Goal: Task Accomplishment & Management: Manage account settings

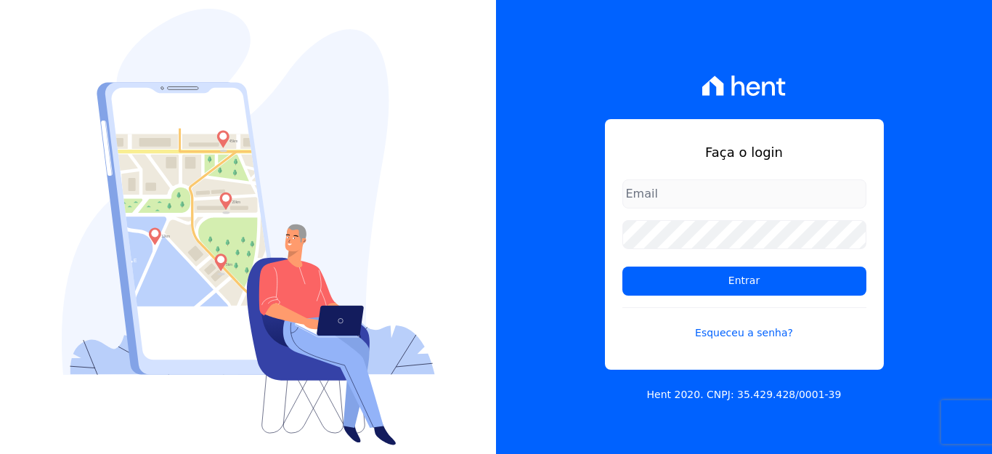
click at [660, 189] on input "email" at bounding box center [744, 193] width 244 height 29
type input "financeiro@panizziconstrucoes.com.br"
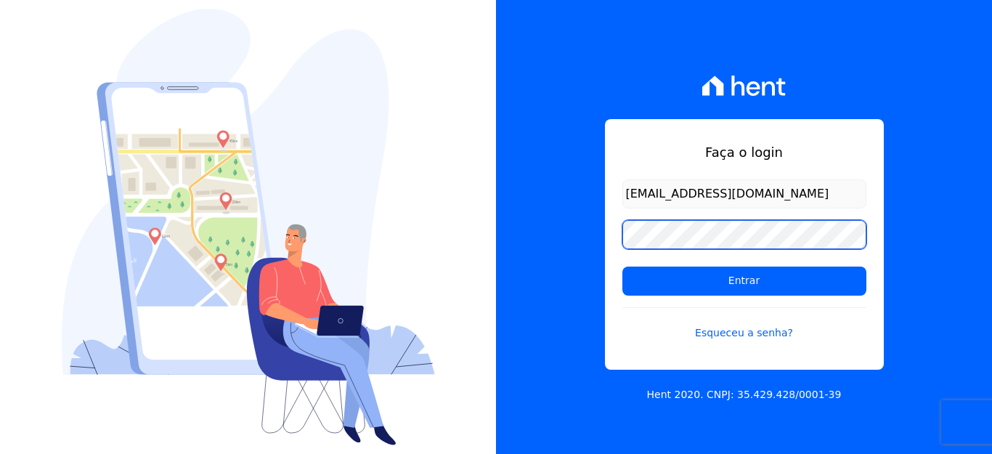
click at [622, 266] on input "Entrar" at bounding box center [744, 280] width 244 height 29
click at [527, 242] on div "Faça o login financeiro@panizziconstrucoes.com.br Entrar Esqueceu a senha? Hent…" at bounding box center [744, 227] width 496 height 454
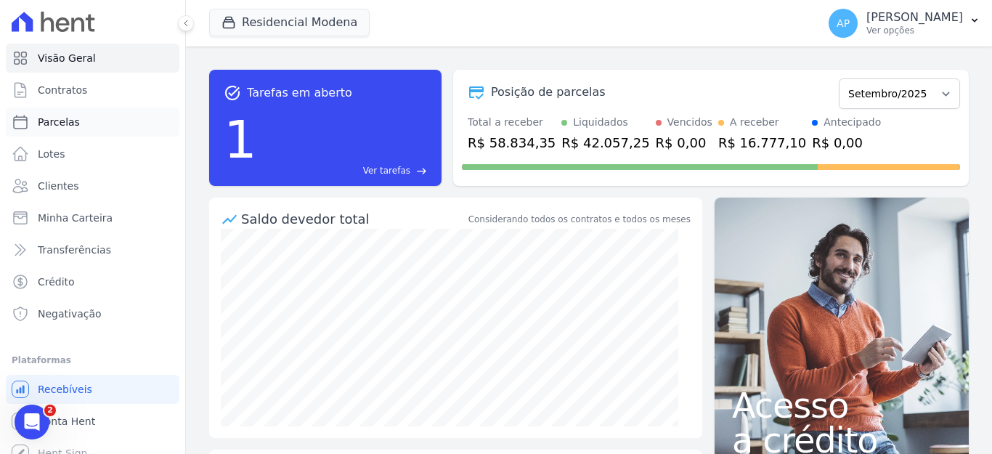
click at [62, 115] on span "Parcelas" at bounding box center [59, 122] width 42 height 15
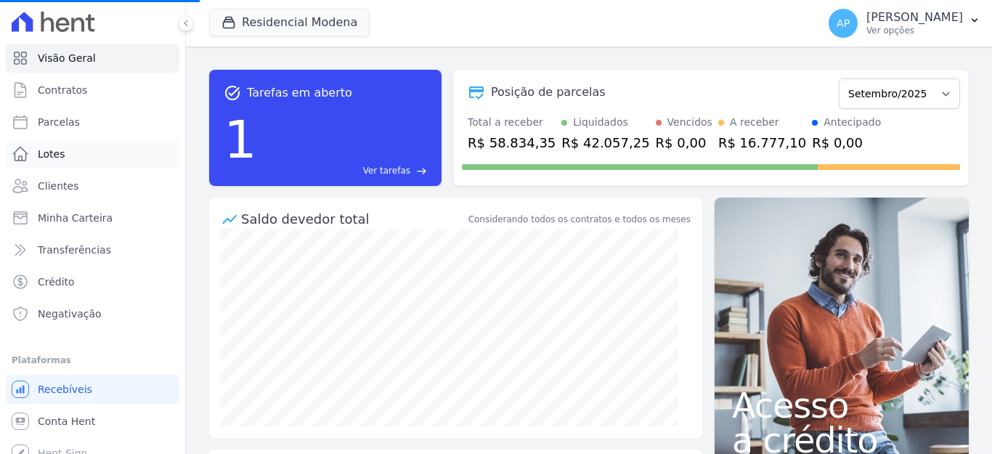
select select
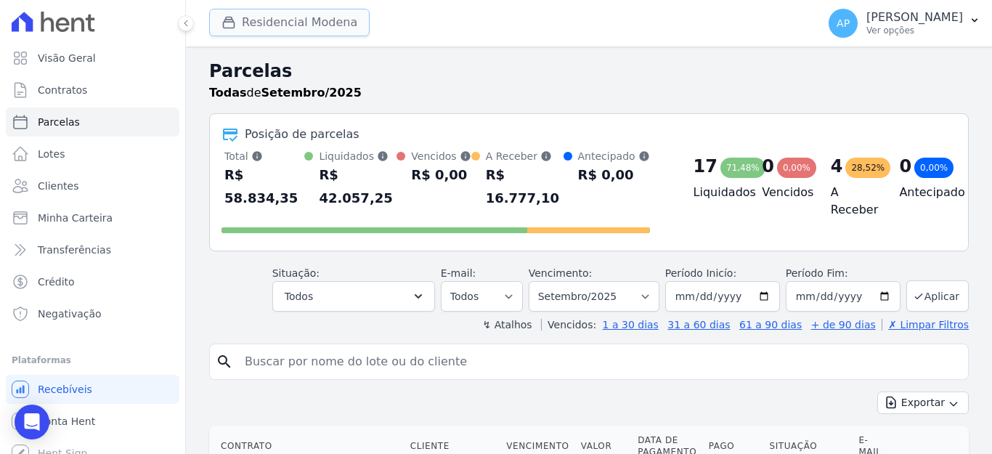
drag, startPoint x: 321, startPoint y: 20, endPoint x: 313, endPoint y: 26, distance: 9.9
click at [320, 20] on button "Residencial Modena" at bounding box center [289, 23] width 160 height 28
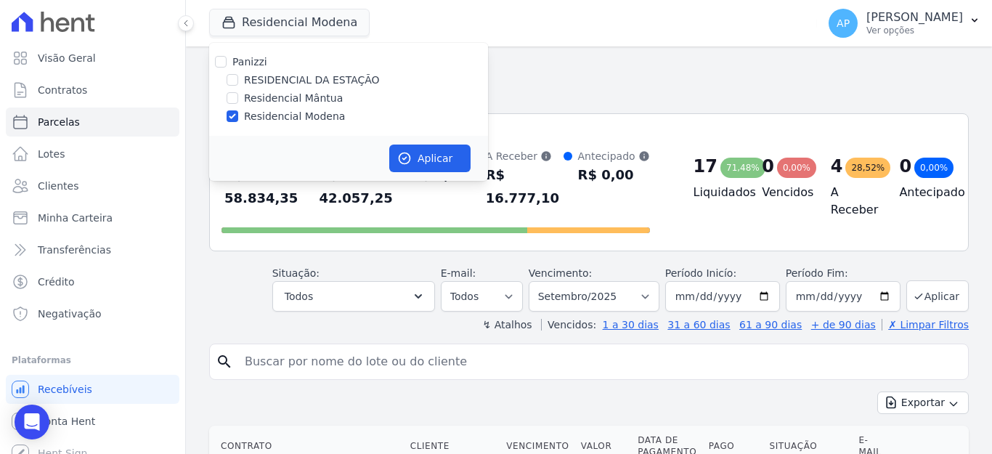
click at [297, 85] on label "RESIDENCIAL DA ESTAÇÃO" at bounding box center [312, 80] width 136 height 15
click at [238, 85] on input "RESIDENCIAL DA ESTAÇÃO" at bounding box center [232, 80] width 12 height 12
checkbox input "true"
click at [232, 116] on input "Residencial Modena" at bounding box center [232, 116] width 12 height 12
checkbox input "false"
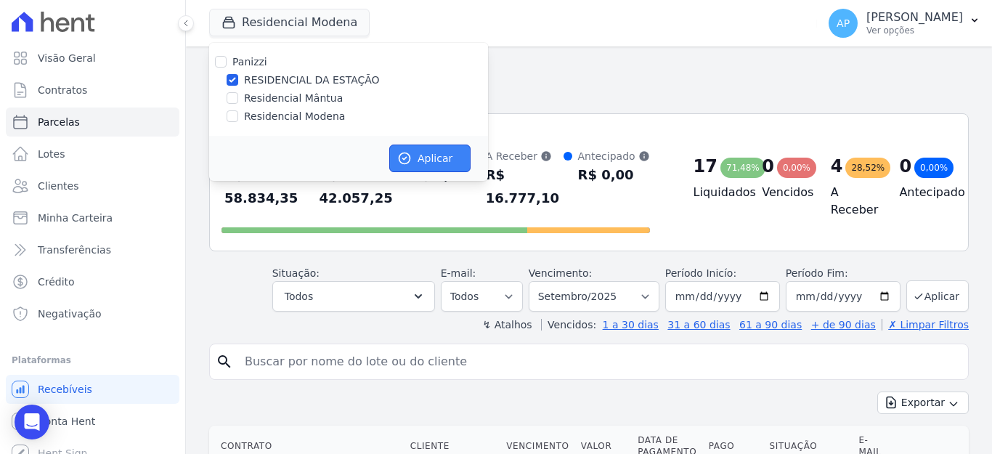
click at [420, 155] on button "Aplicar" at bounding box center [429, 158] width 81 height 28
select select
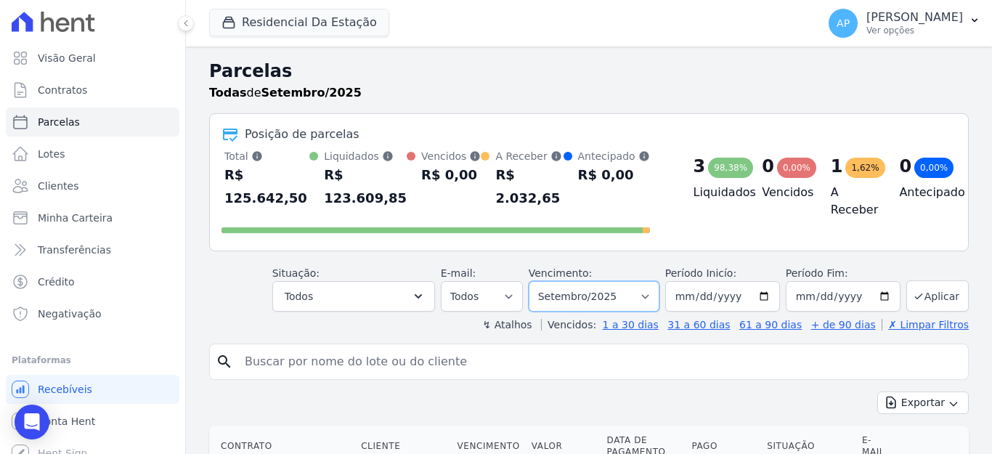
click at [629, 281] on select "Filtrar por período ──────── Todos os meses Agosto/2025 Setembro/2025 Outubro/2…" at bounding box center [593, 296] width 131 height 30
select select "10/2025"
click at [536, 281] on select "Filtrar por período ──────── Todos os meses Agosto/2025 Setembro/2025 Outubro/2…" at bounding box center [593, 296] width 131 height 30
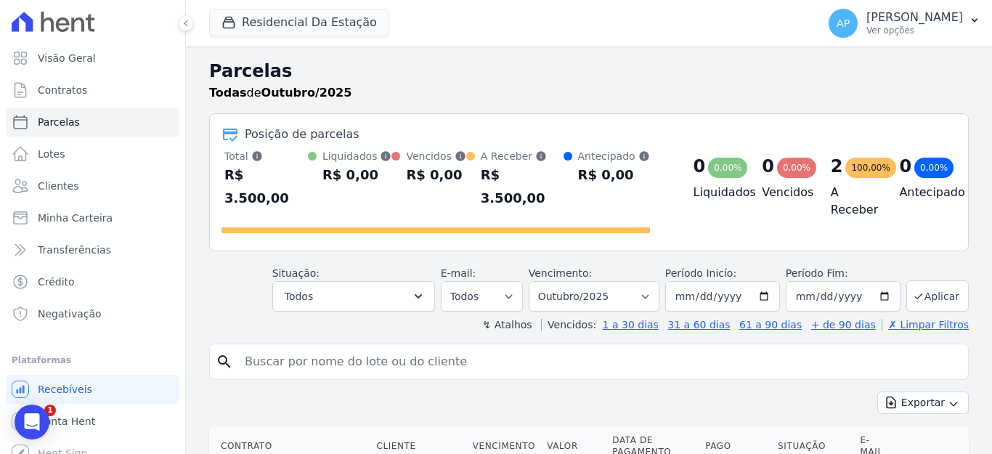
select select
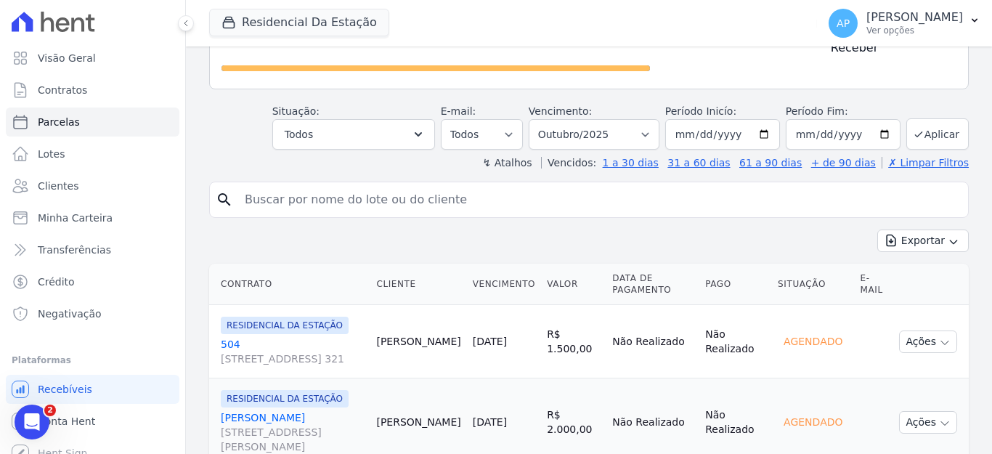
scroll to position [201, 0]
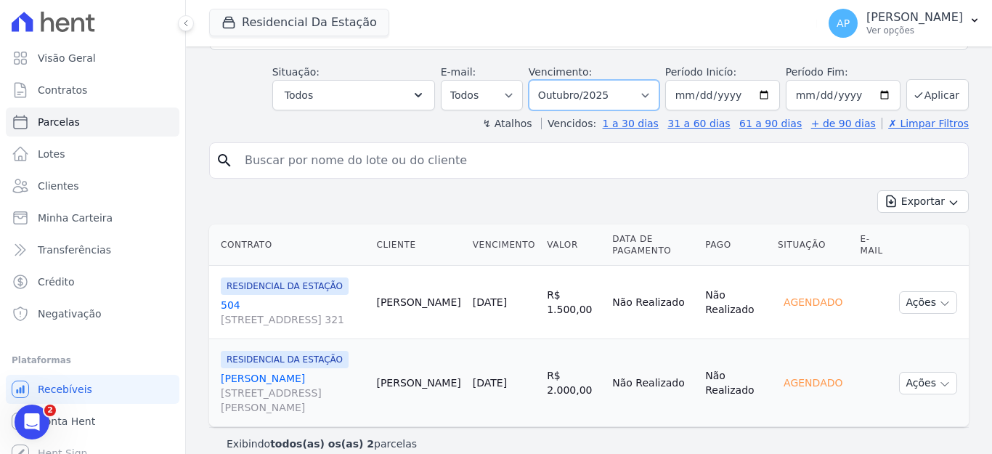
click at [645, 80] on select "Filtrar por período ──────── Todos os meses Agosto/2025 Setembro/2025 Outubro/2…" at bounding box center [593, 95] width 131 height 30
select select "11/2025"
click at [536, 80] on select "Filtrar por período ──────── Todos os meses Agosto/2025 Setembro/2025 Outubro/2…" at bounding box center [593, 95] width 131 height 30
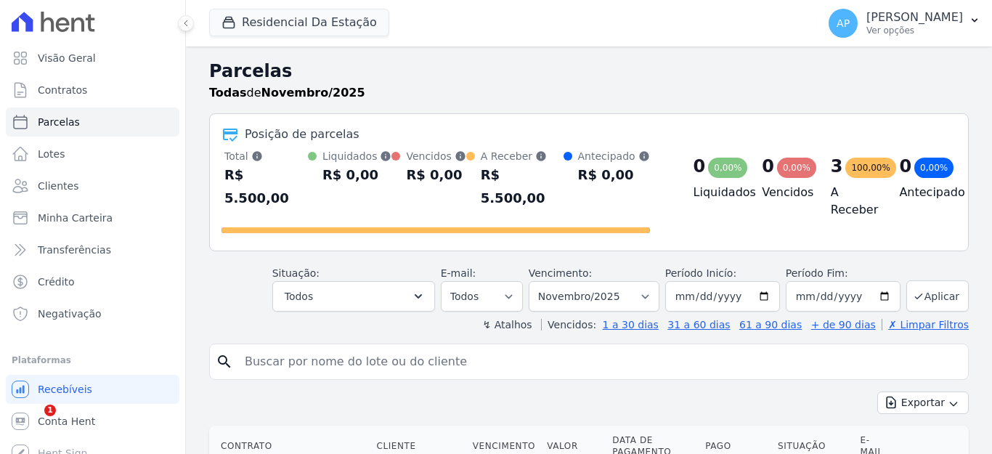
select select
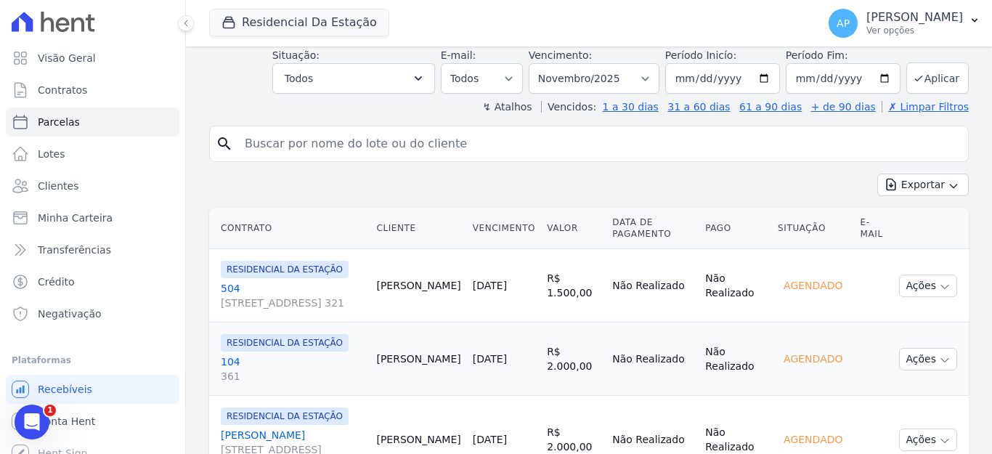
scroll to position [274, 0]
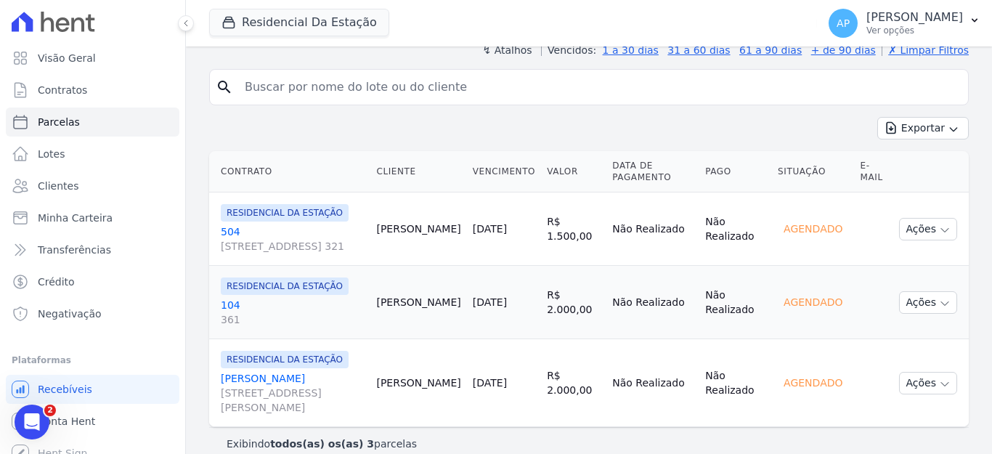
drag, startPoint x: 520, startPoint y: 292, endPoint x: 490, endPoint y: 279, distance: 33.2
click at [512, 290] on td "15/11/2025" at bounding box center [504, 302] width 74 height 73
click at [285, 277] on span "RESIDENCIAL DA ESTAÇÃO" at bounding box center [285, 285] width 128 height 17
click at [910, 291] on button "Ações" at bounding box center [928, 302] width 58 height 23
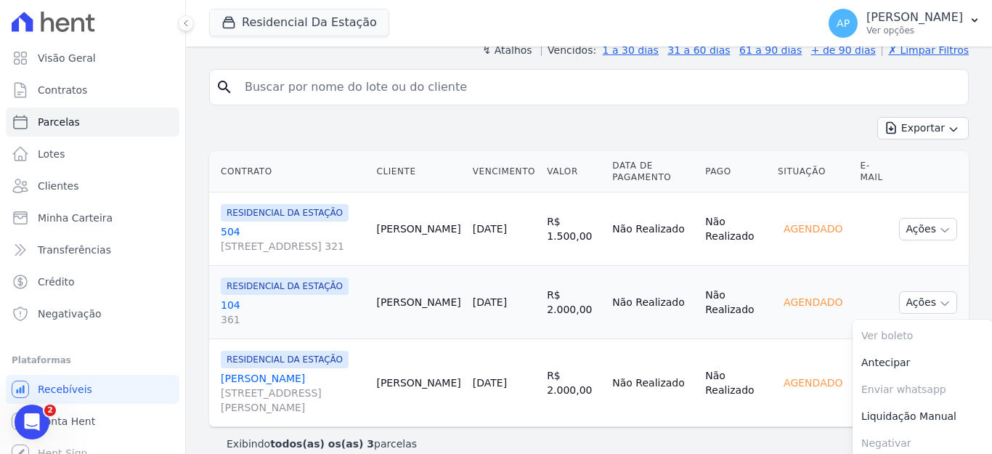
click at [256, 277] on span "RESIDENCIAL DA ESTAÇÃO" at bounding box center [285, 285] width 128 height 17
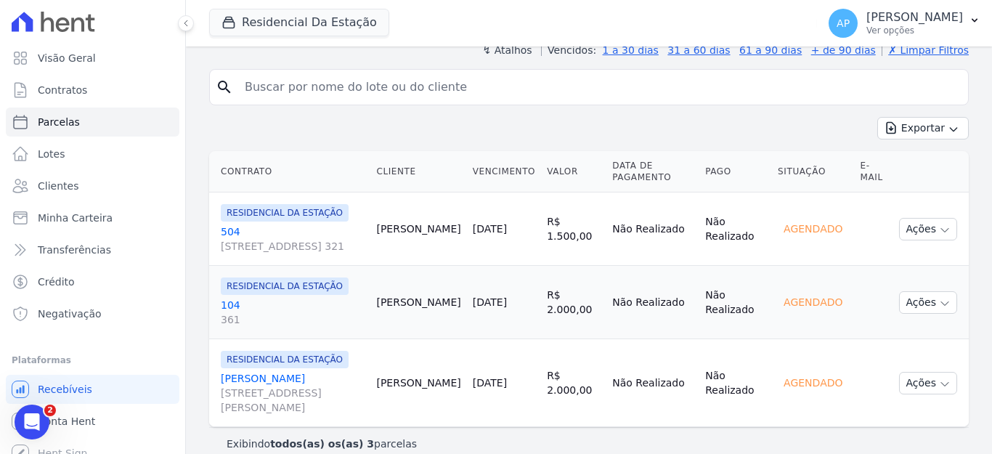
click at [246, 277] on span "RESIDENCIAL DA ESTAÇÃO" at bounding box center [285, 285] width 128 height 17
click at [229, 298] on link "104 361" at bounding box center [293, 312] width 144 height 29
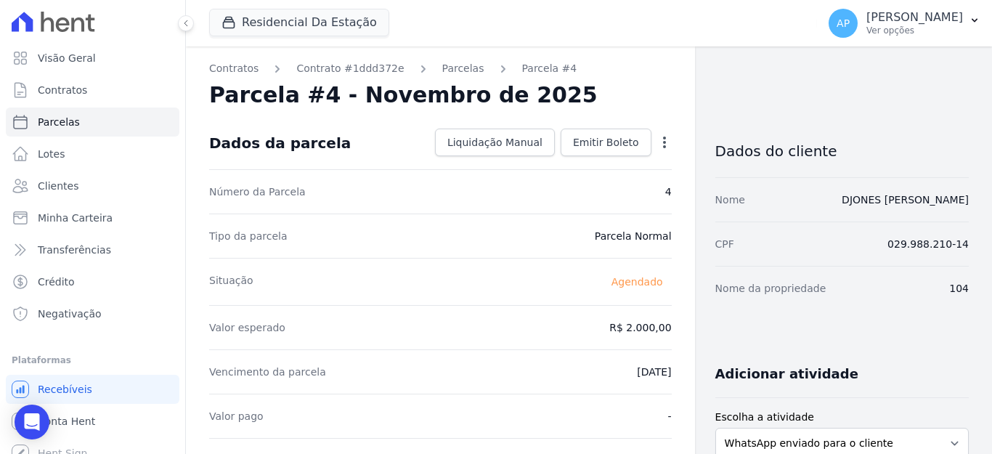
click at [657, 142] on icon "button" at bounding box center [664, 142] width 15 height 15
click at [560, 163] on link "Alterar" at bounding box center [602, 162] width 128 height 26
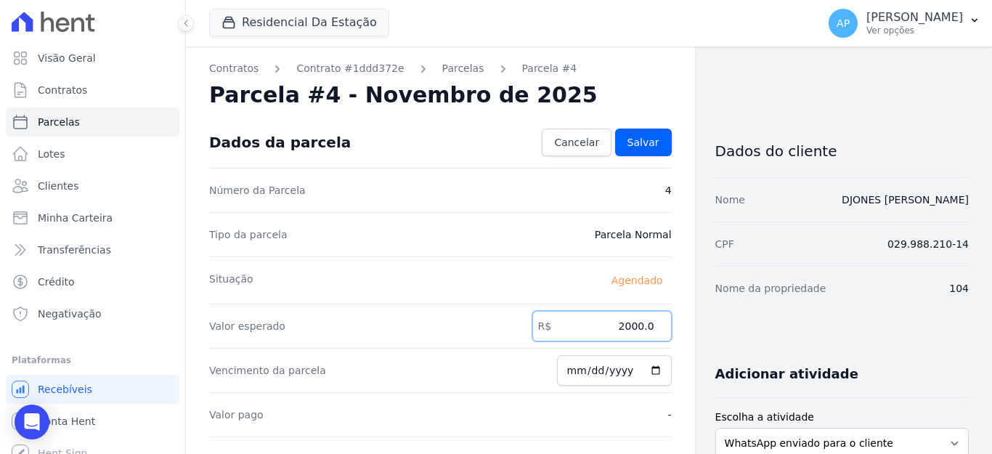
drag, startPoint x: 616, startPoint y: 327, endPoint x: 652, endPoint y: 327, distance: 35.6
click at [652, 327] on input "2000.0" at bounding box center [601, 326] width 139 height 30
type input "2052.00"
click at [569, 372] on input "2025-11-15" at bounding box center [614, 370] width 115 height 30
type input "2025-11-30"
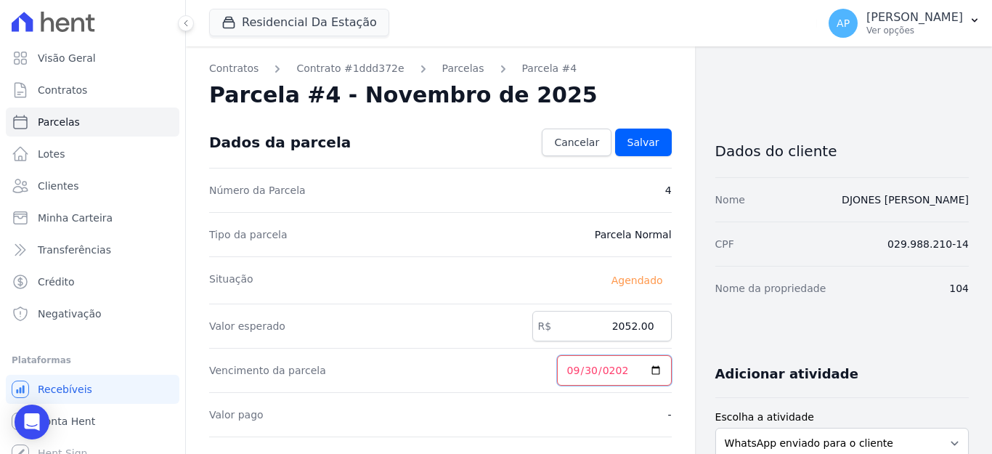
type input "2025-09-30"
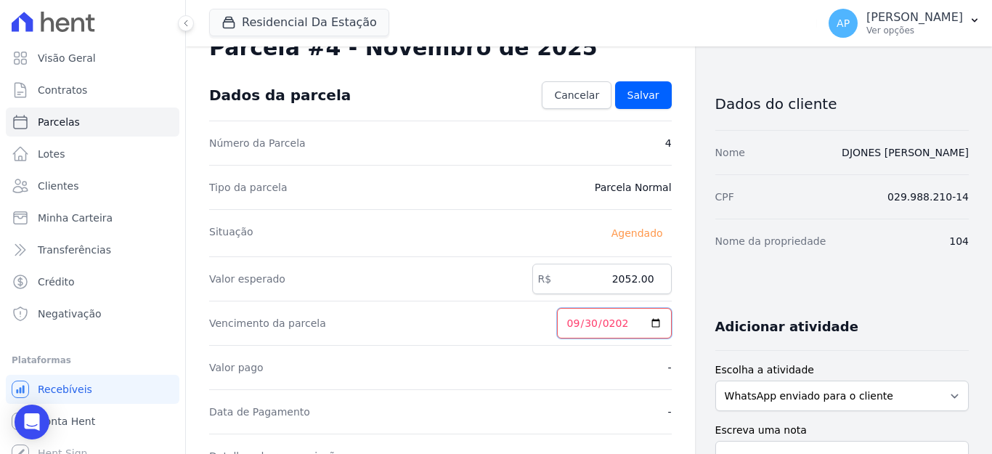
scroll to position [73, 0]
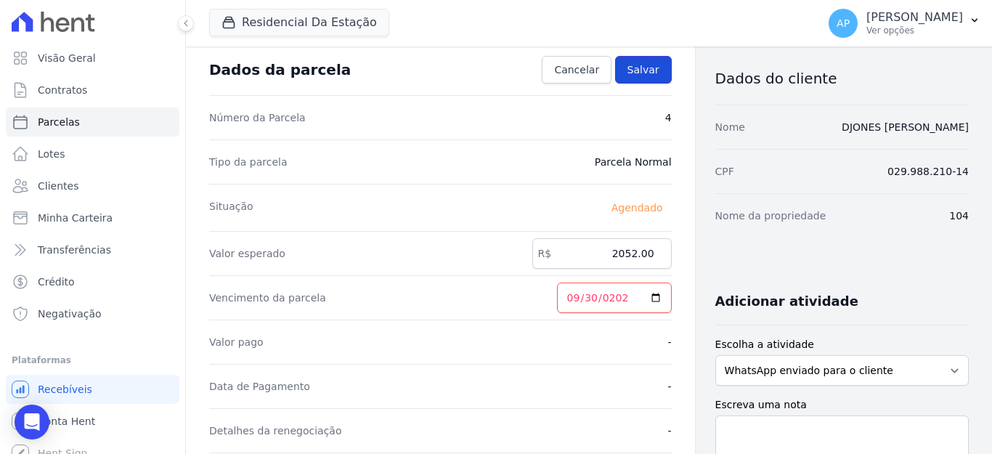
click at [643, 71] on span "Salvar" at bounding box center [643, 69] width 32 height 15
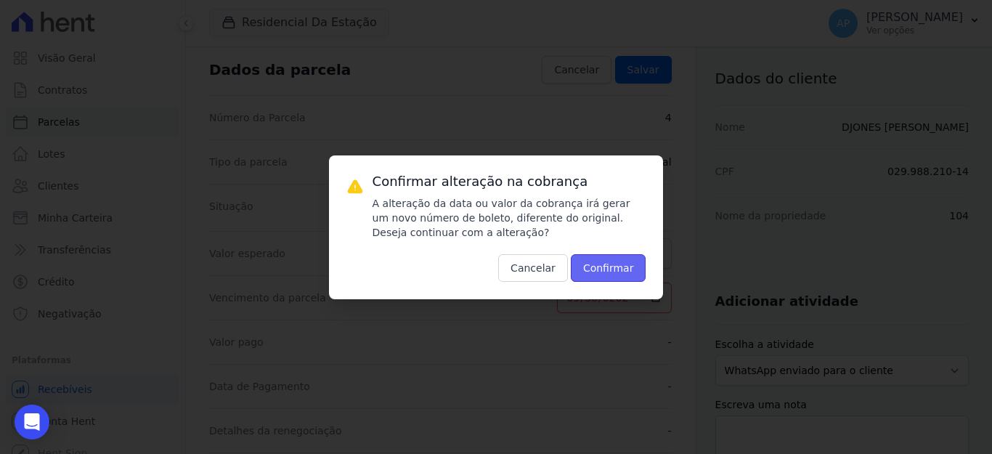
click at [608, 256] on button "Confirmar" at bounding box center [608, 268] width 75 height 28
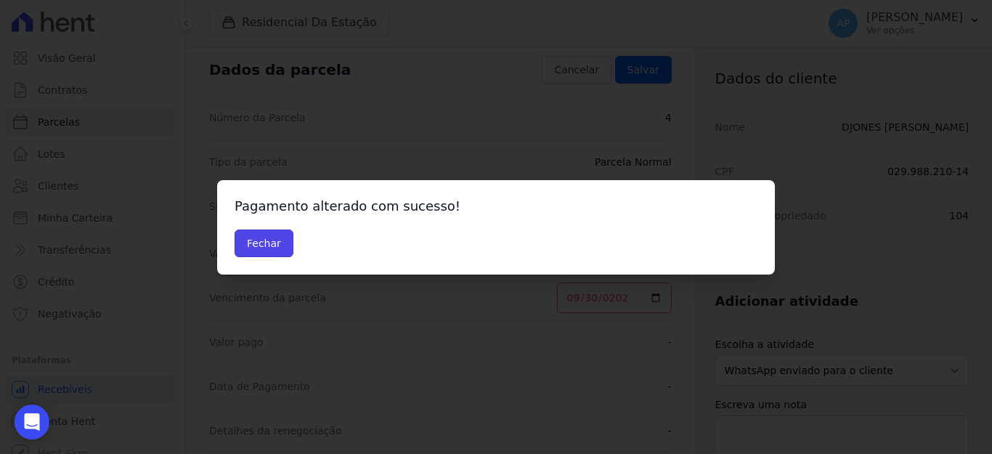
drag, startPoint x: 273, startPoint y: 244, endPoint x: 311, endPoint y: 220, distance: 44.7
click at [273, 243] on button "Fechar" at bounding box center [263, 243] width 59 height 28
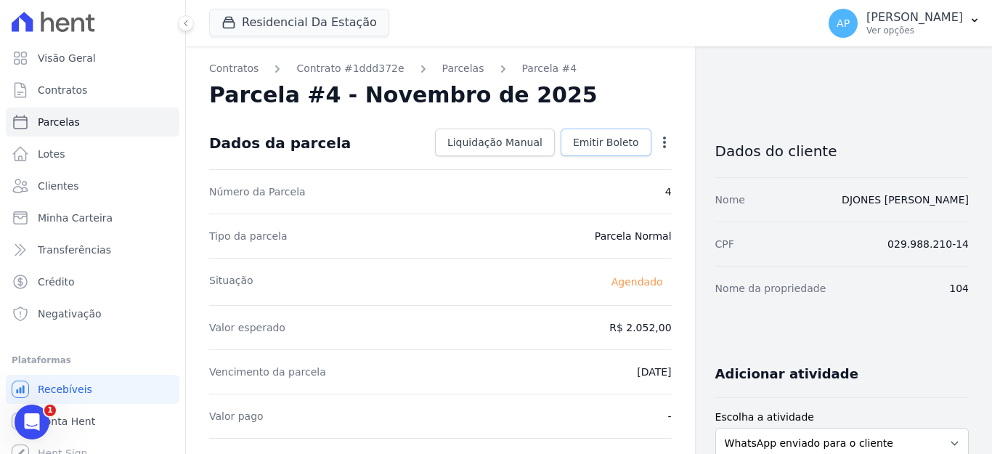
click at [584, 139] on span "Emitir Boleto" at bounding box center [606, 142] width 66 height 15
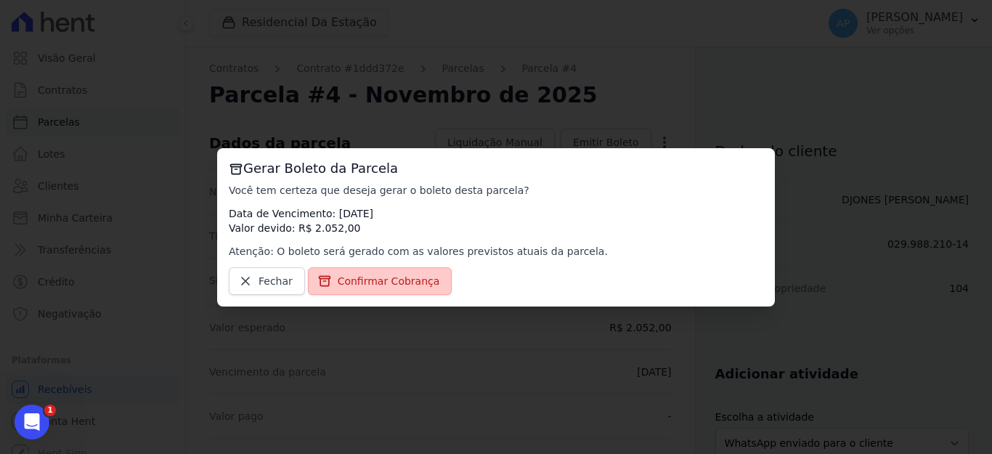
click at [384, 275] on span "Confirmar Cobrança" at bounding box center [389, 281] width 102 height 15
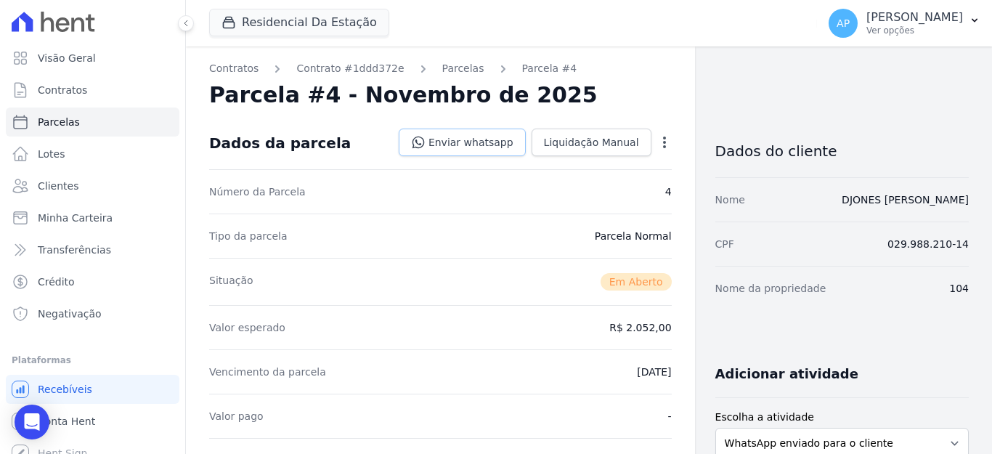
click at [477, 146] on link "Enviar whatsapp" at bounding box center [462, 142] width 127 height 28
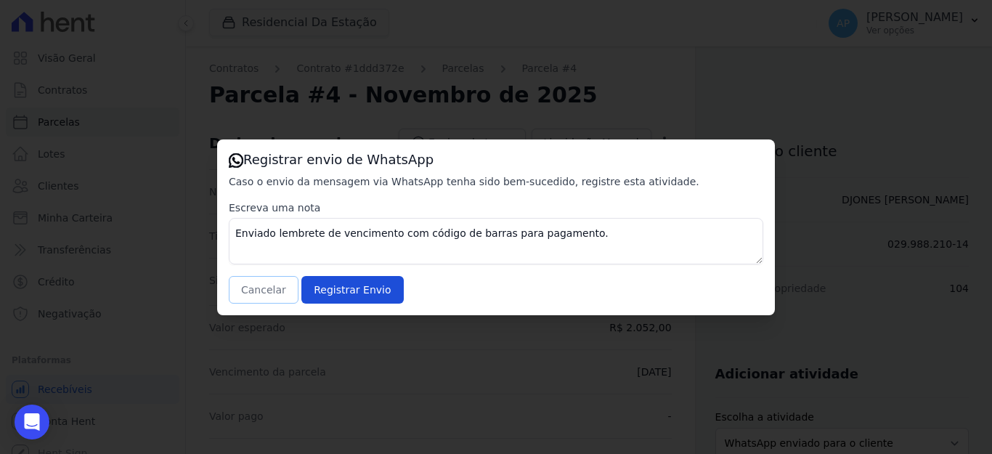
click at [245, 287] on button "Cancelar" at bounding box center [264, 290] width 70 height 28
